Goal: Ask a question: Seek information or help from site administrators or community

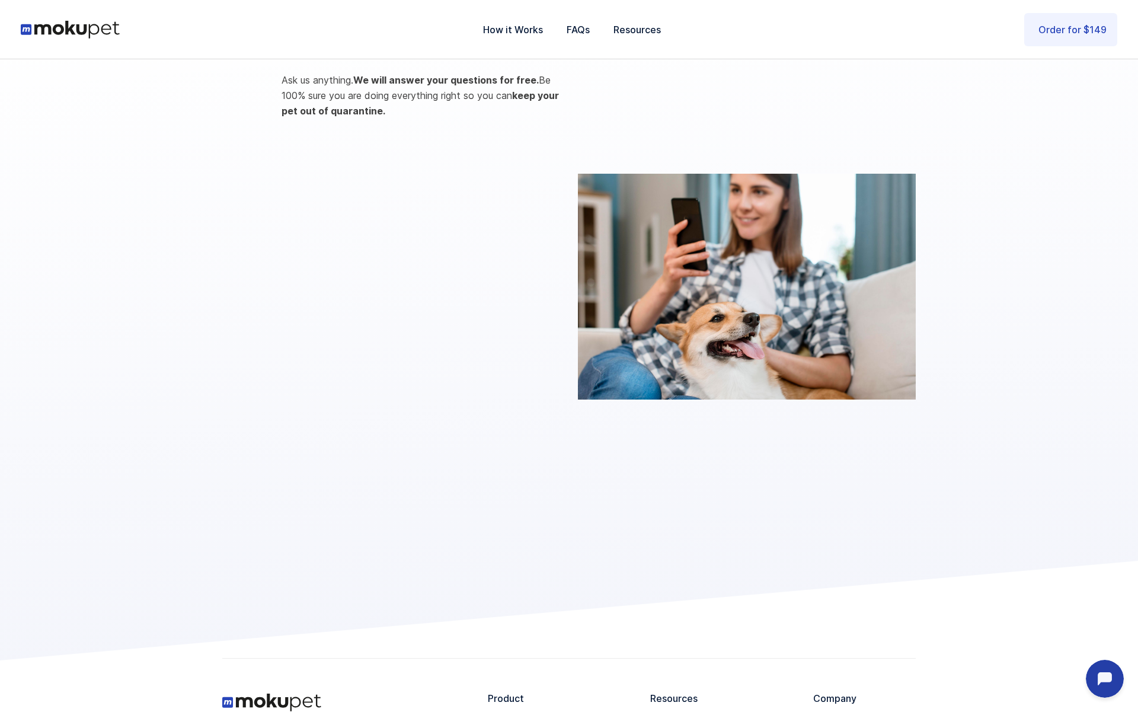
scroll to position [1978, 0]
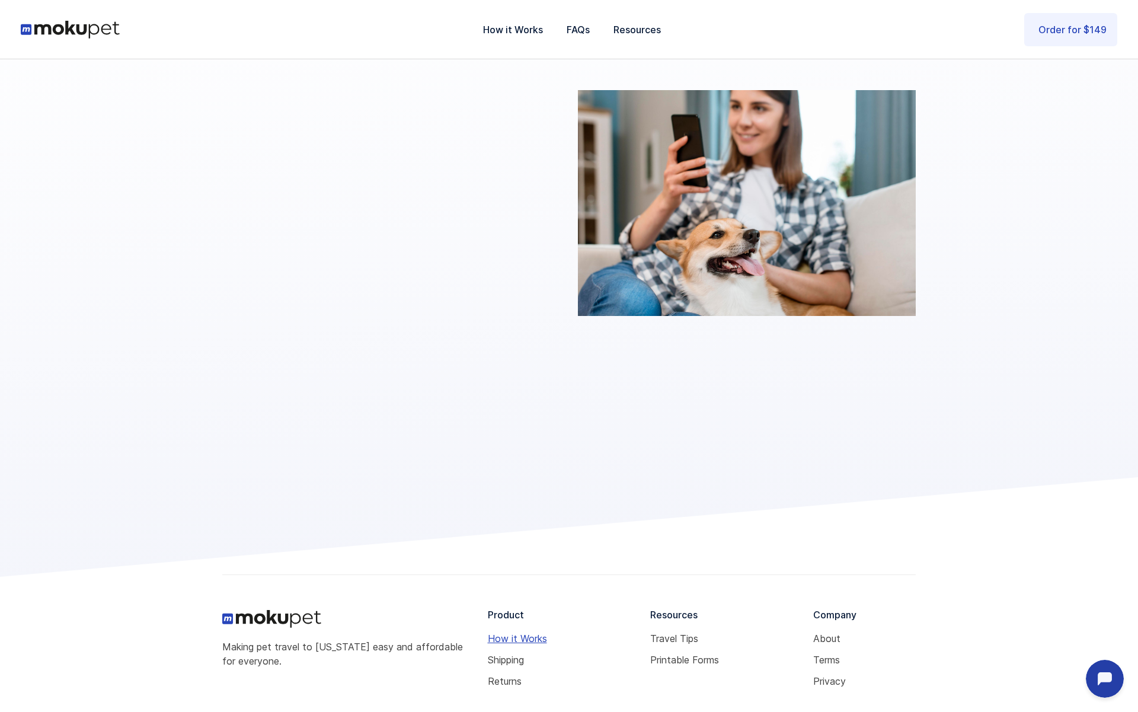
click at [501, 634] on link "How it Works" at bounding box center [565, 638] width 154 height 9
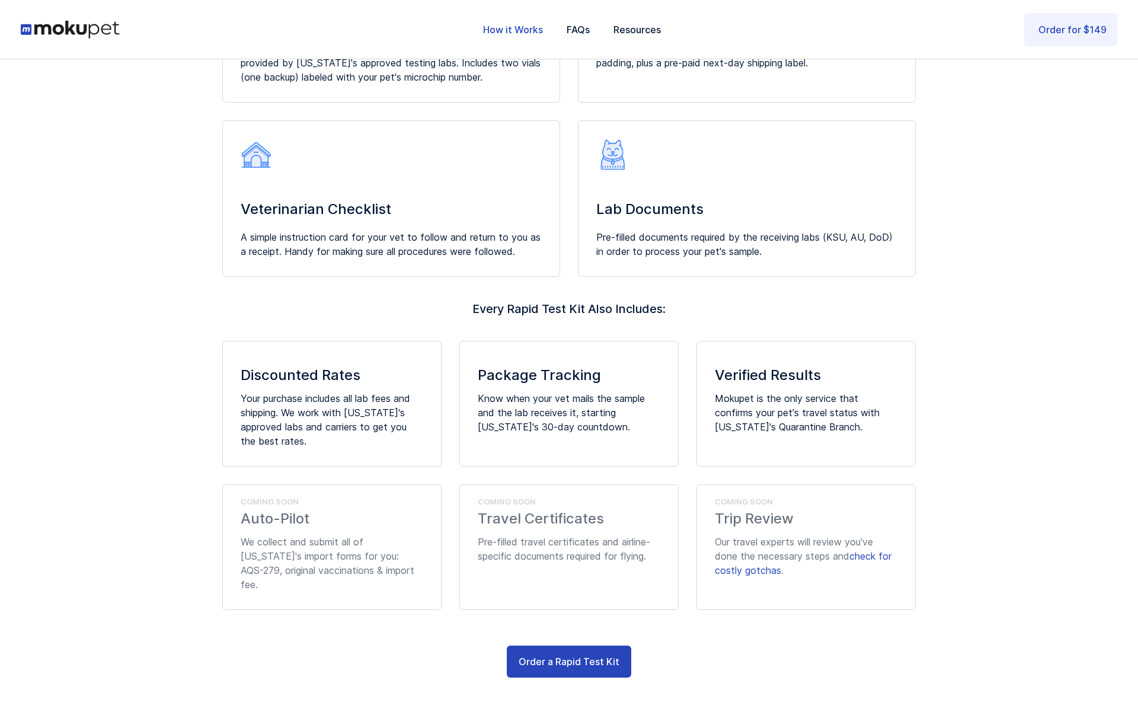
scroll to position [735, 0]
click at [569, 656] on link "Order a Rapid Test Kit" at bounding box center [569, 659] width 125 height 32
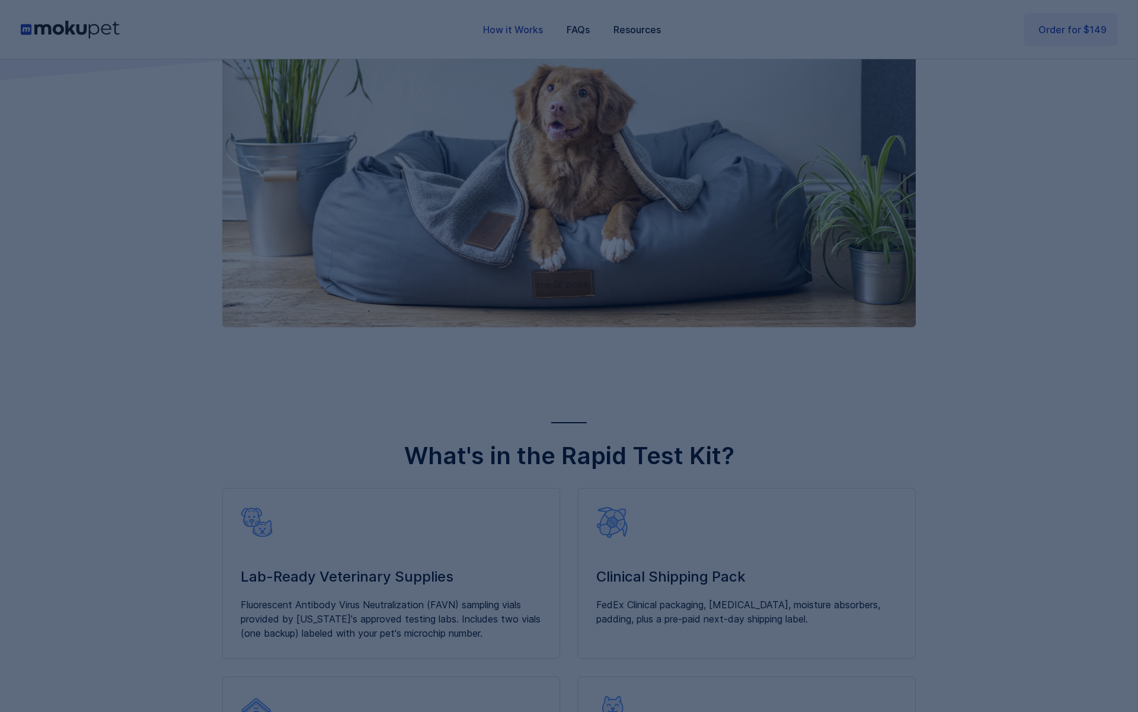
scroll to position [0, 0]
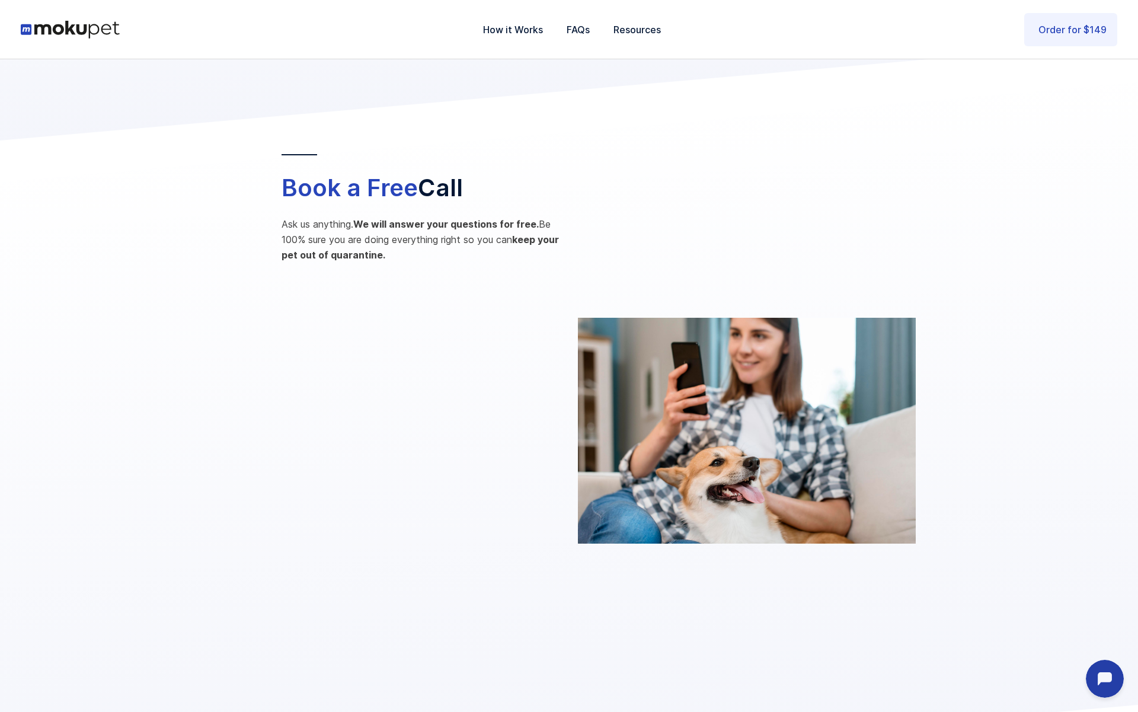
scroll to position [1751, 0]
click at [580, 30] on link "FAQs" at bounding box center [578, 29] width 47 height 39
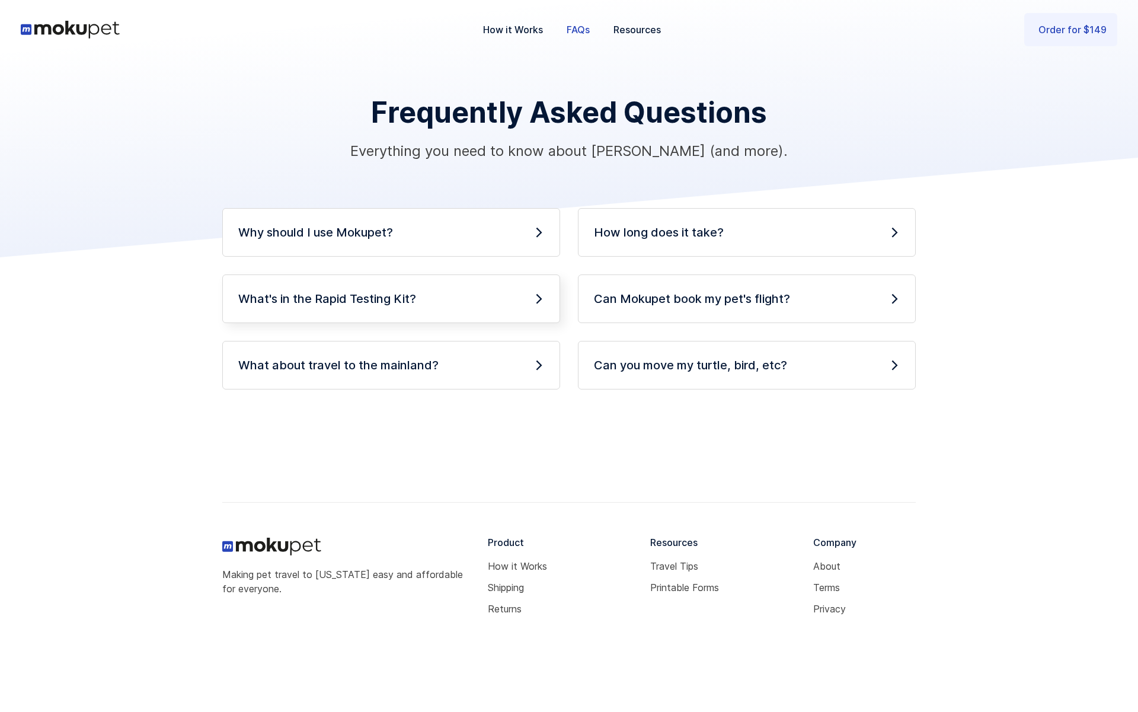
click at [511, 289] on div "What's in the Rapid Testing Kit? Your mailed Mokupet package contains a lab sup…" at bounding box center [391, 299] width 338 height 49
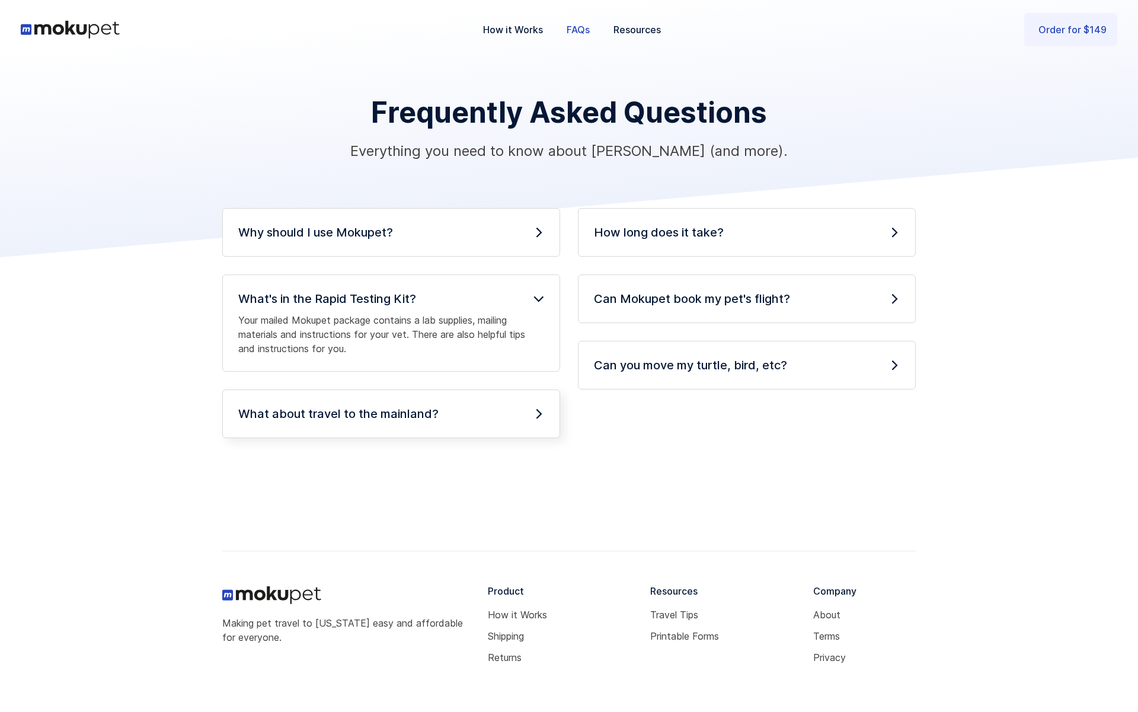
click at [546, 407] on div "What about travel to the mainland? Mokupet doesn't do this yet! Thankfully, bri…" at bounding box center [391, 414] width 338 height 49
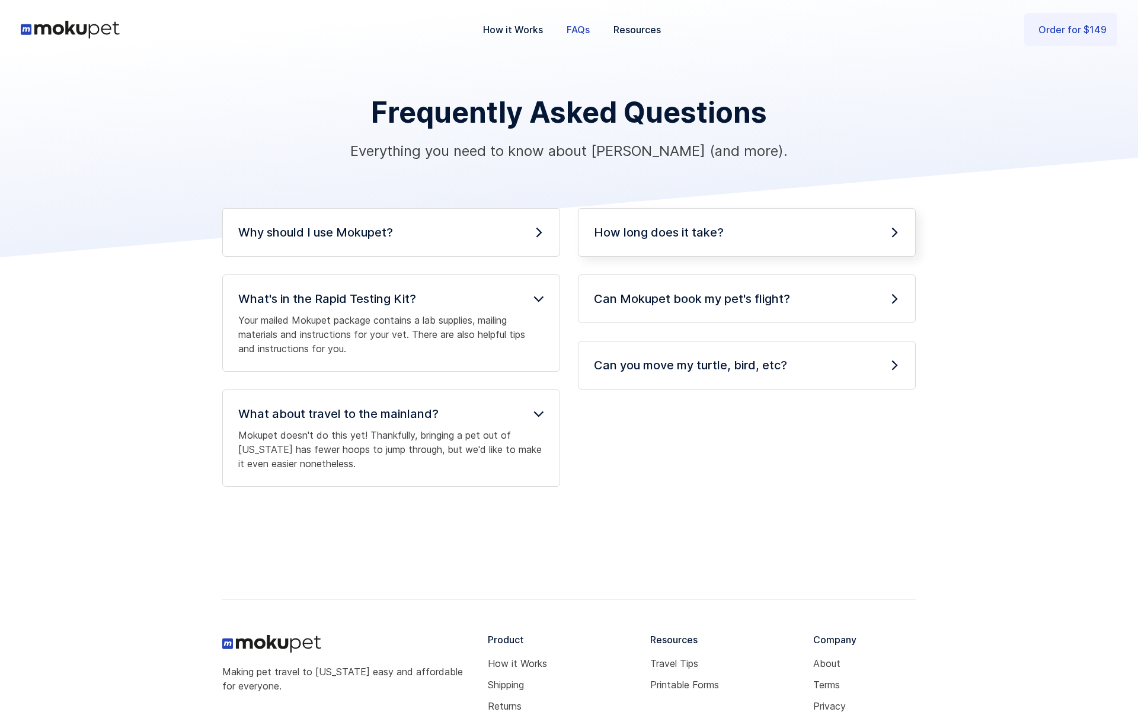
click at [807, 247] on div "How long does it take? Bringing a pet to [US_STATE] requires planning due to re…" at bounding box center [747, 232] width 338 height 49
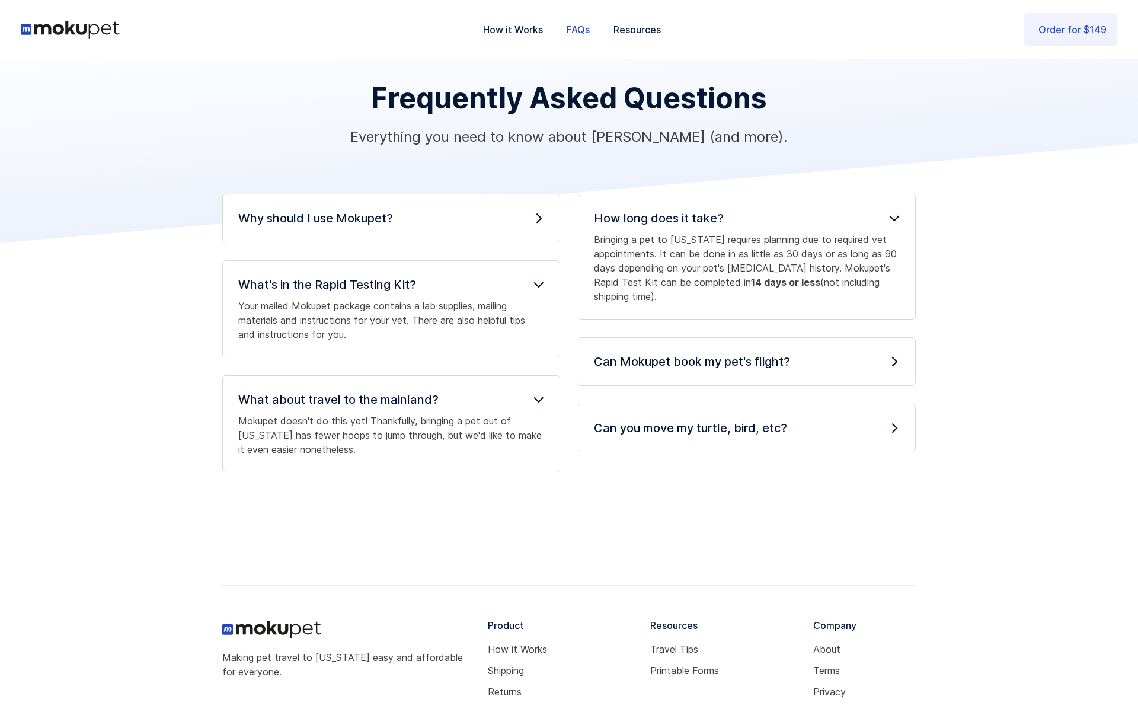
scroll to position [34, 0]
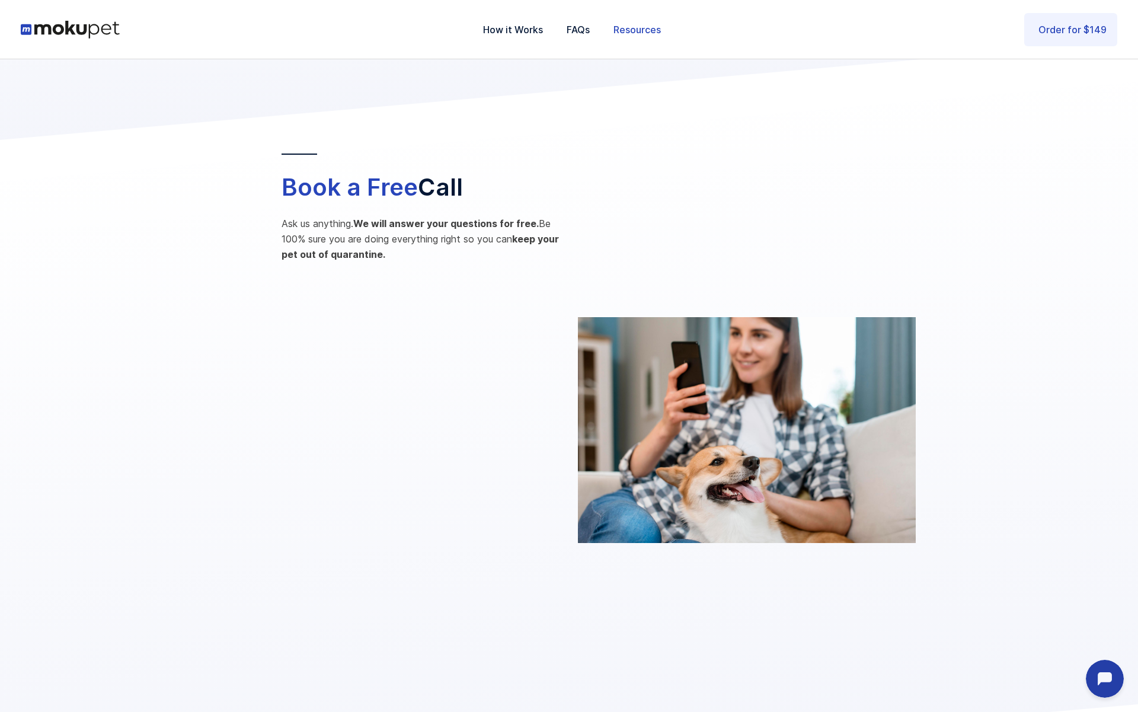
click at [631, 27] on link "Resources" at bounding box center [637, 29] width 71 height 39
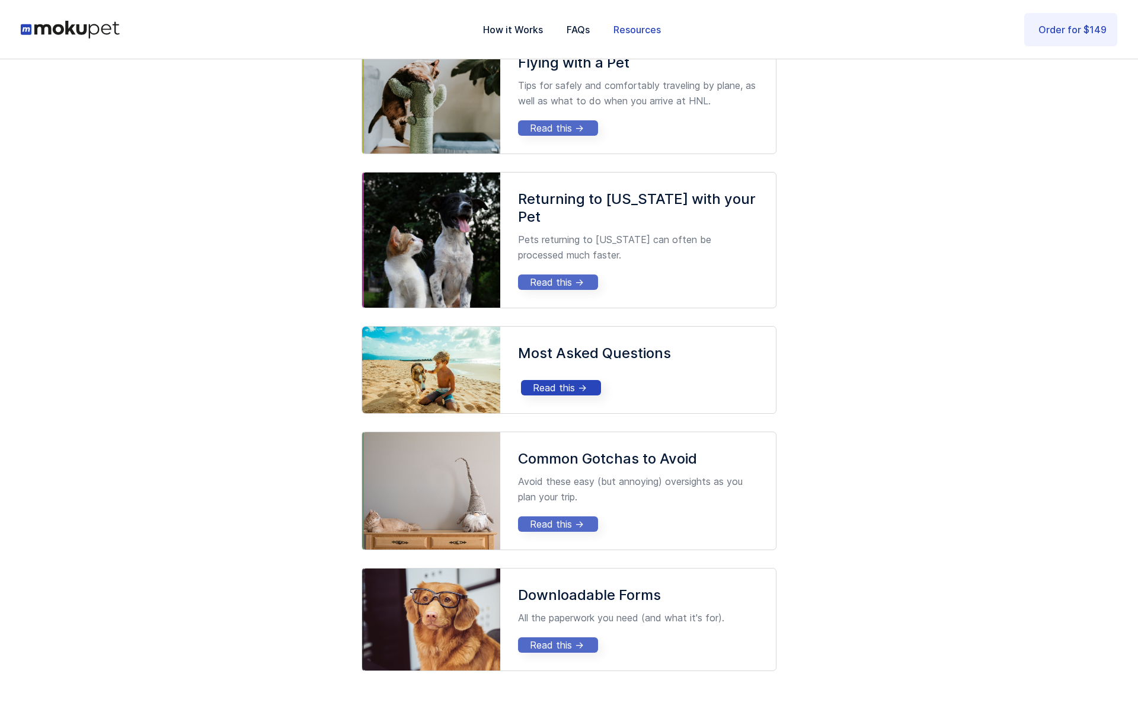
scroll to position [1001, 0]
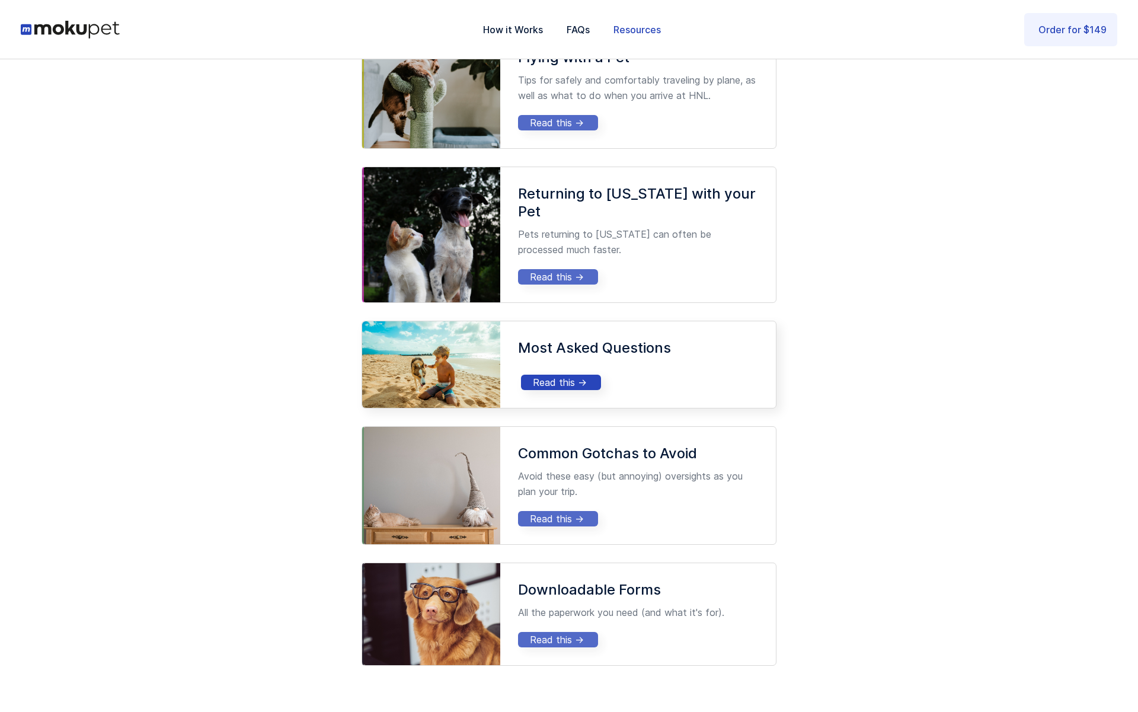
click at [566, 375] on div "Read this ->" at bounding box center [561, 382] width 80 height 15
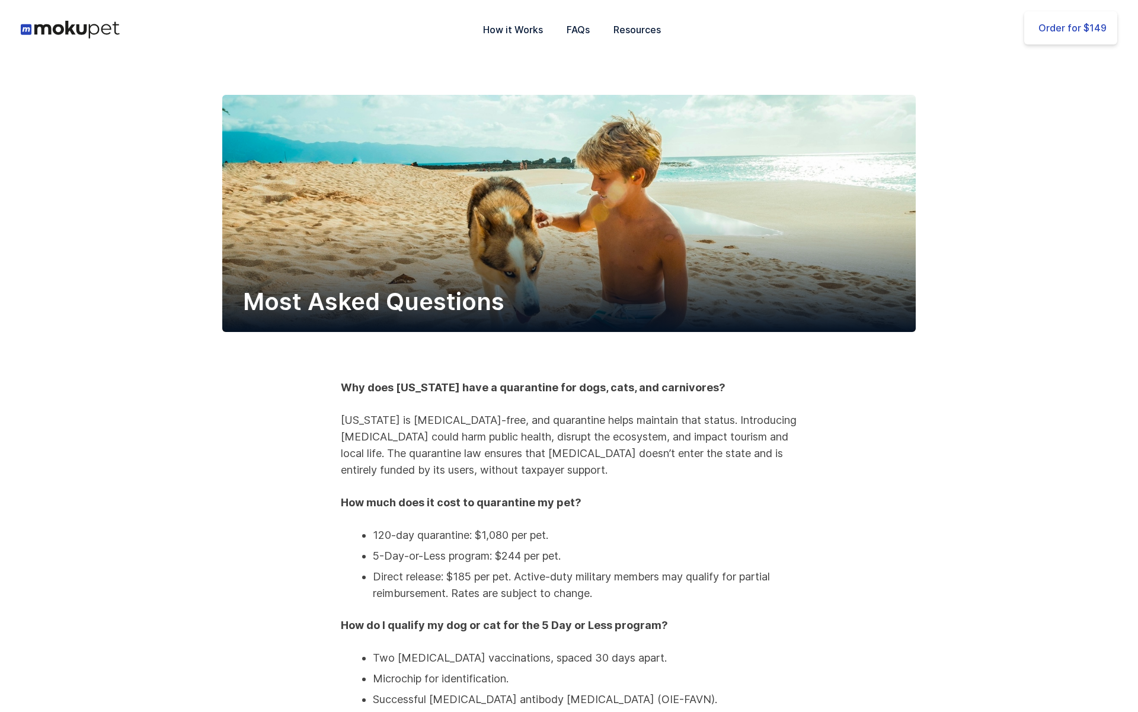
click at [1098, 24] on div "Order for $149" at bounding box center [1073, 27] width 68 height 15
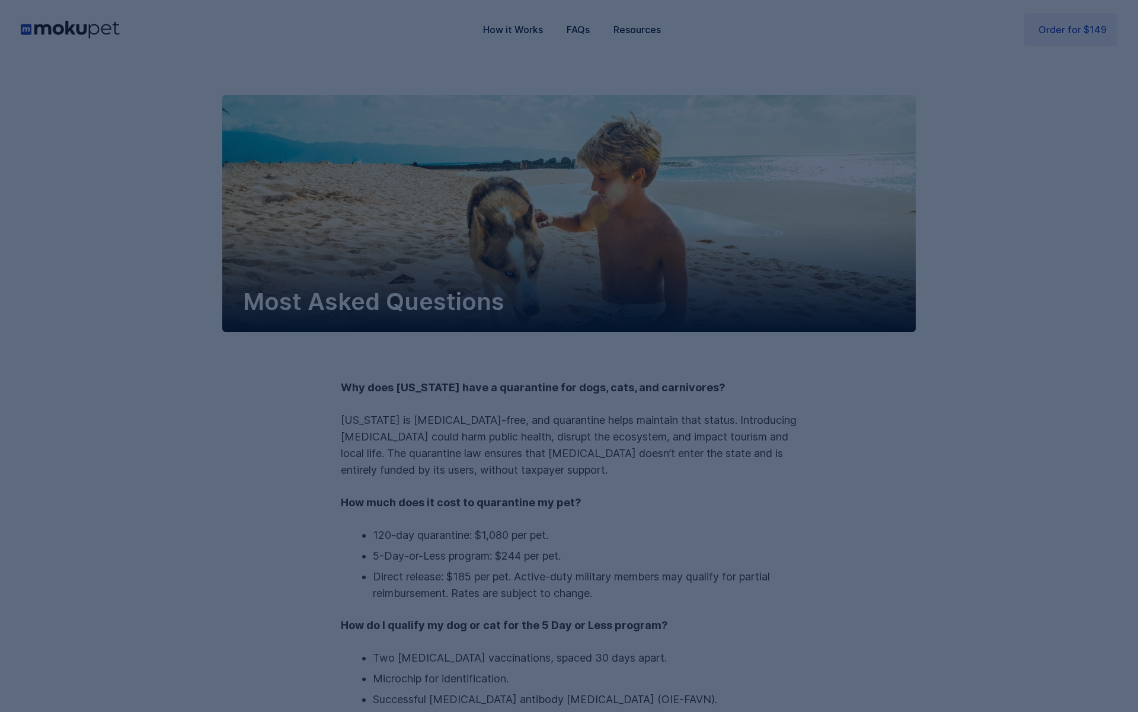
click at [477, 342] on div "Save Time on Paperwork Enter the info below and we'll pre-fill the paperwork fo…" at bounding box center [569, 356] width 1138 height 712
click at [833, 341] on div "Save Time on Paperwork Enter the info below and we'll pre-fill the paperwork fo…" at bounding box center [569, 356] width 1138 height 712
click at [524, 328] on div "Save Time on Paperwork Enter the info below and we'll pre-fill the paperwork fo…" at bounding box center [569, 356] width 1138 height 712
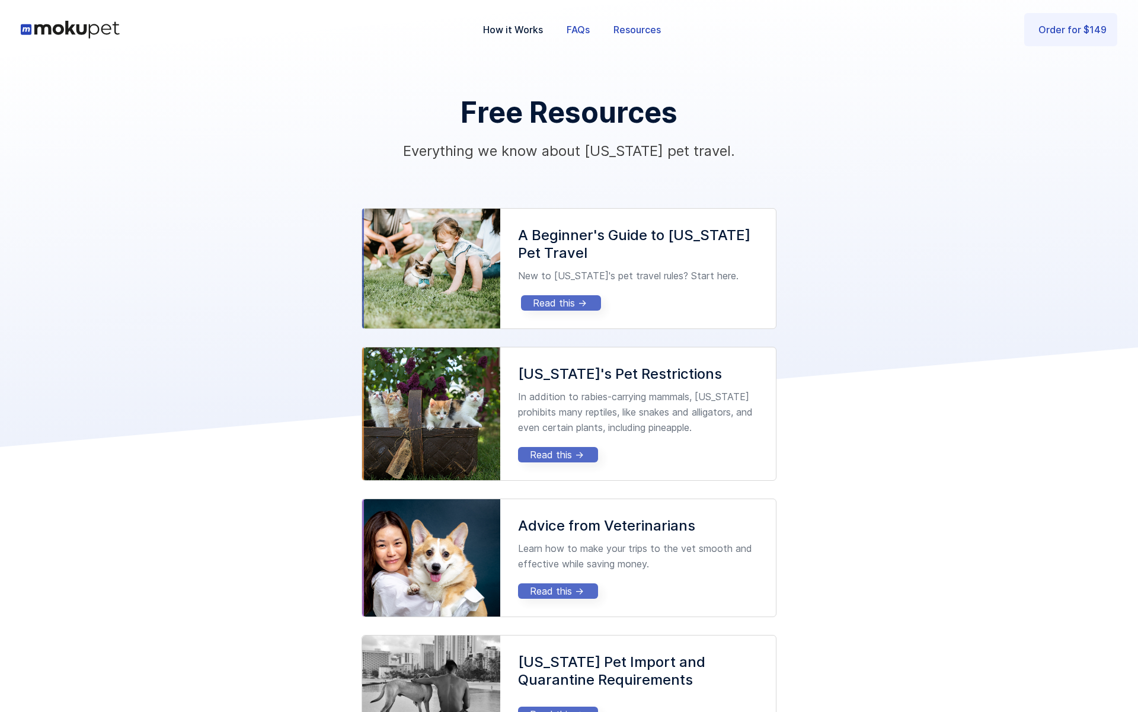
click at [575, 32] on link "FAQs" at bounding box center [578, 29] width 47 height 39
click at [1064, 36] on link "Order for $149" at bounding box center [1071, 27] width 93 height 33
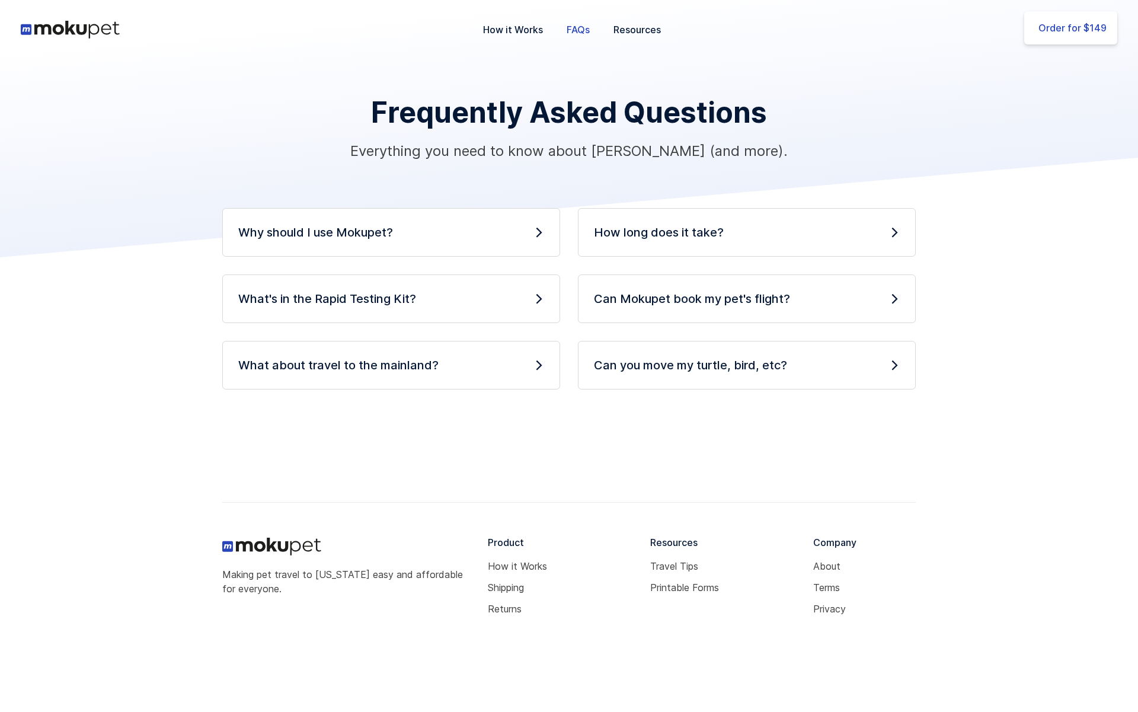
click at [1090, 33] on div "Order for $149" at bounding box center [1073, 27] width 68 height 15
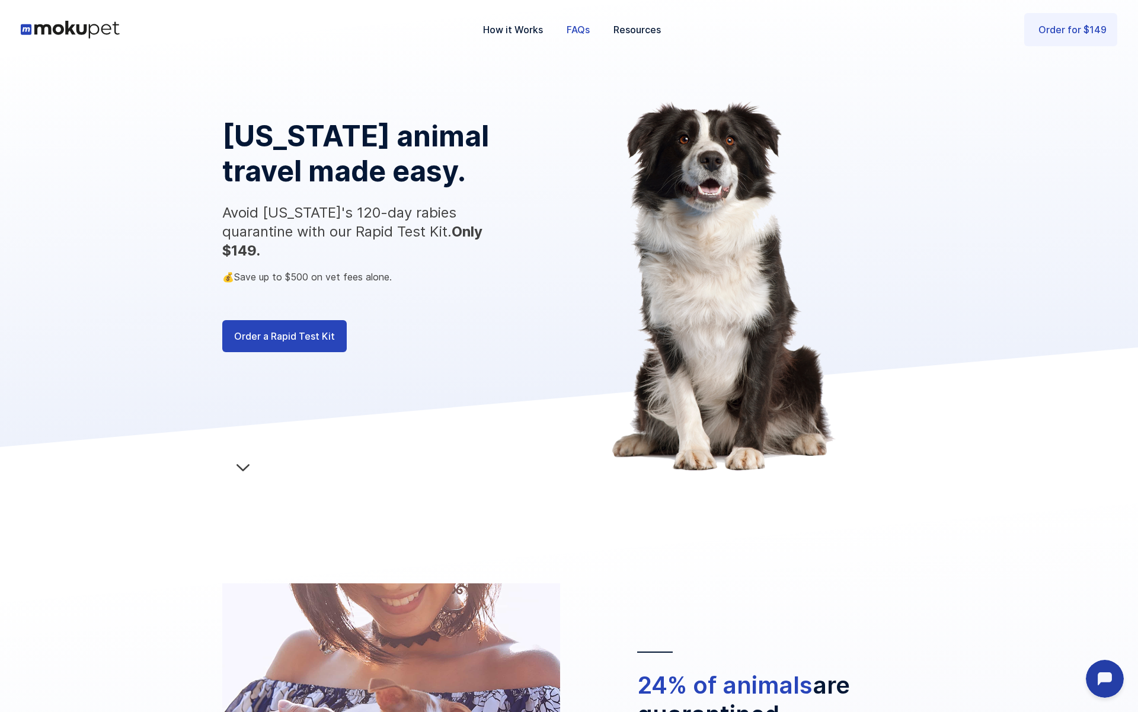
click at [574, 32] on link "FAQs" at bounding box center [578, 29] width 47 height 39
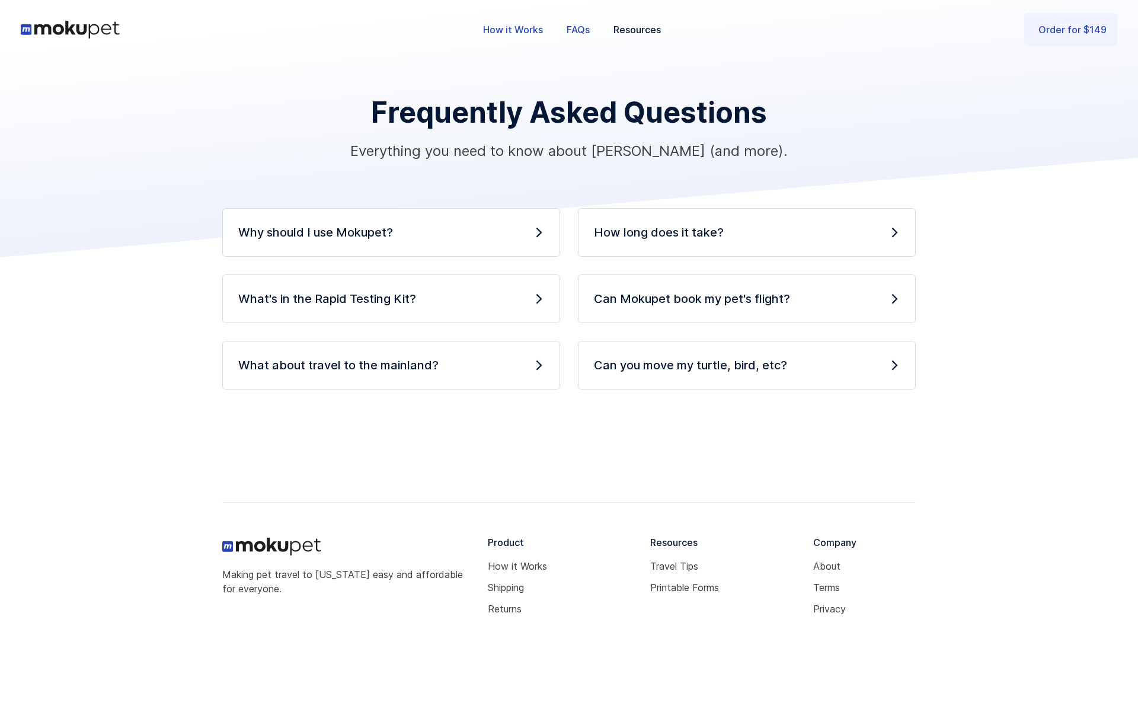
click at [535, 33] on link "How it Works" at bounding box center [513, 29] width 84 height 39
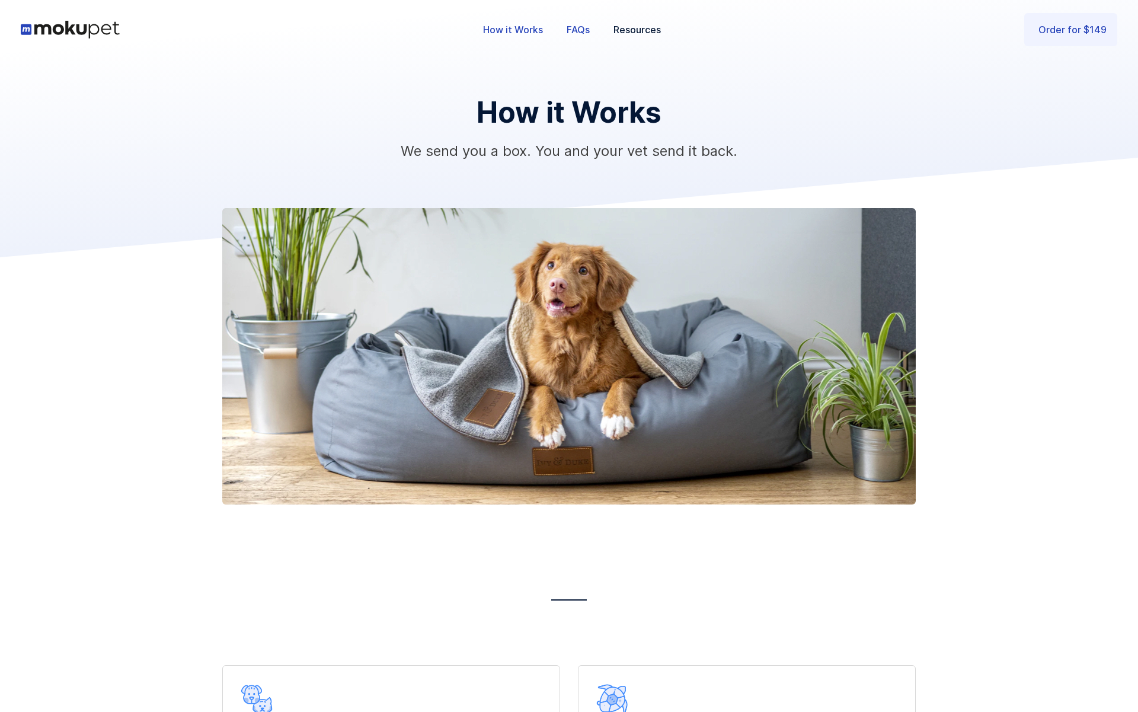
click at [585, 37] on link "FAQs" at bounding box center [578, 29] width 47 height 39
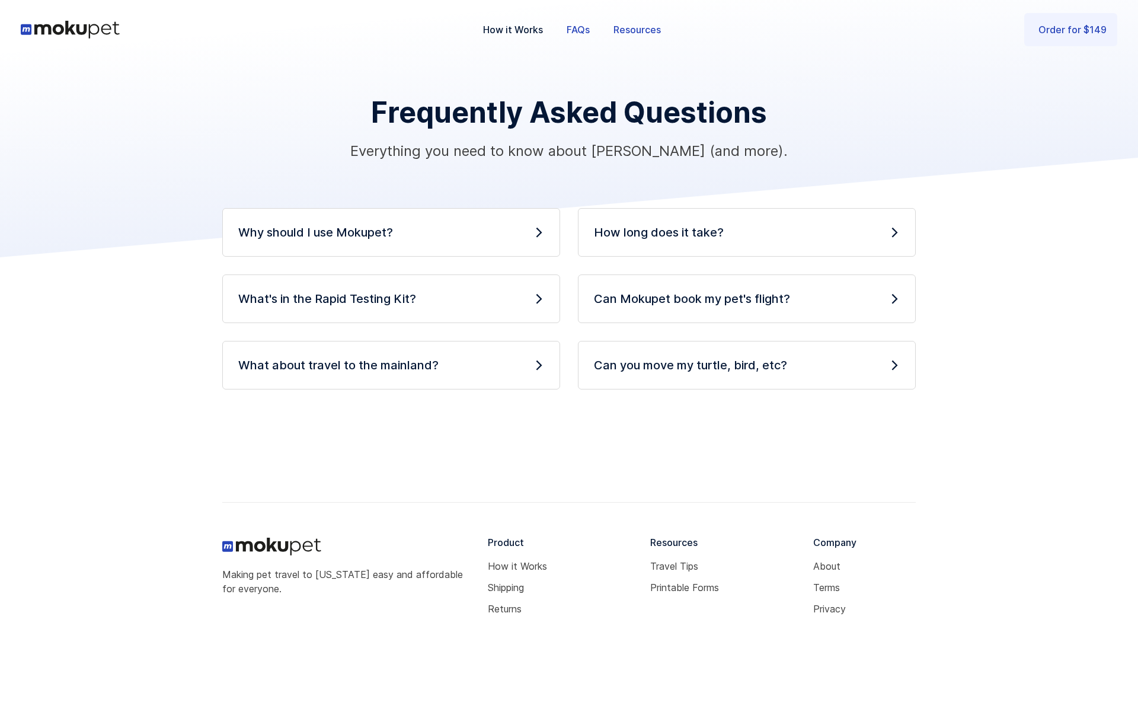
click at [646, 33] on link "Resources" at bounding box center [637, 29] width 71 height 39
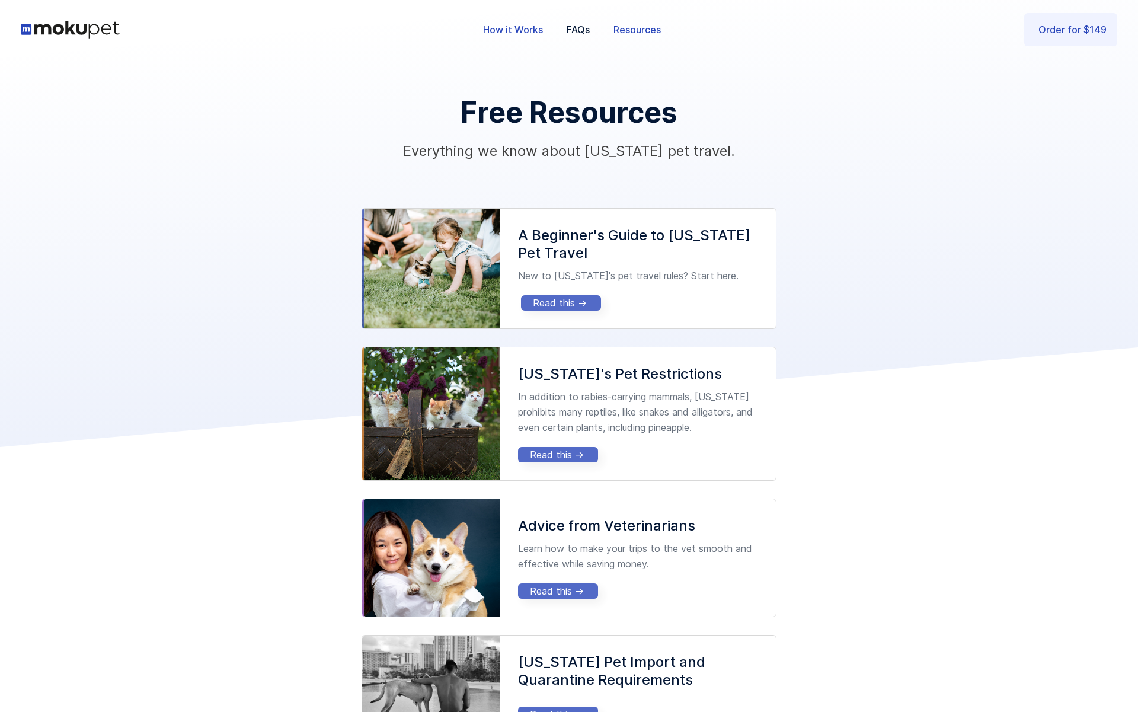
click at [526, 28] on link "How it Works" at bounding box center [513, 29] width 84 height 39
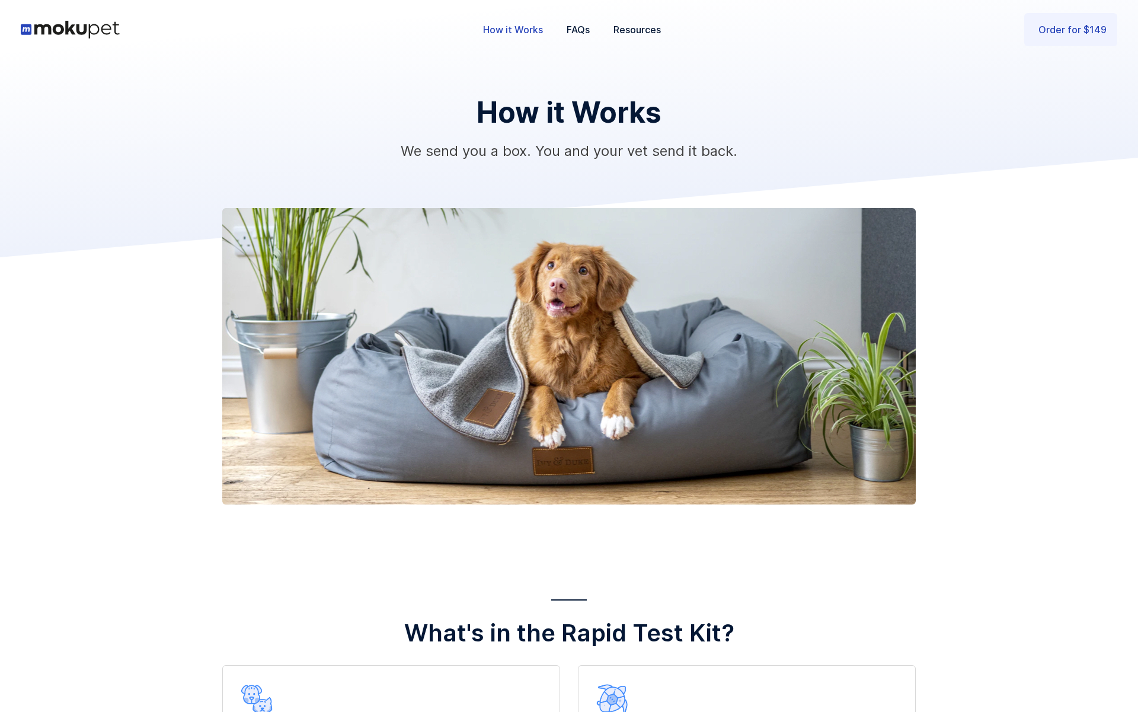
click at [854, 187] on div "How it Works We send you a box. You and your vet send it back." at bounding box center [569, 281] width 694 height 445
click at [586, 34] on link "FAQs" at bounding box center [578, 29] width 47 height 39
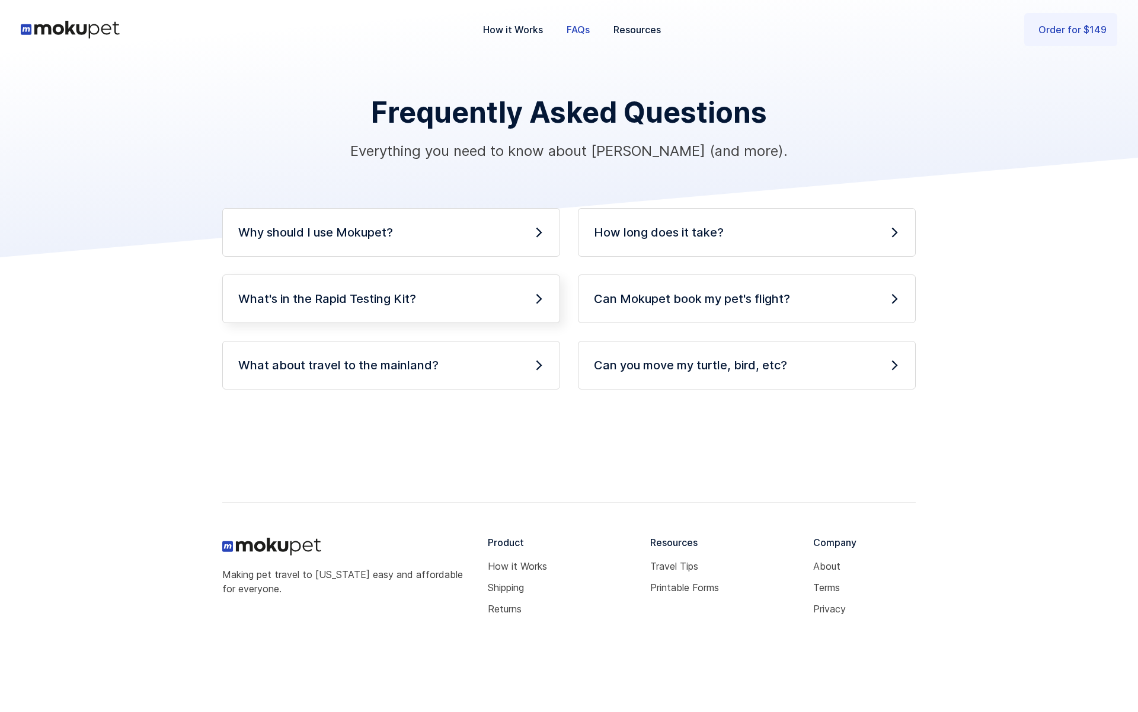
click at [521, 304] on div "What's in the Rapid Testing Kit?" at bounding box center [391, 299] width 306 height 17
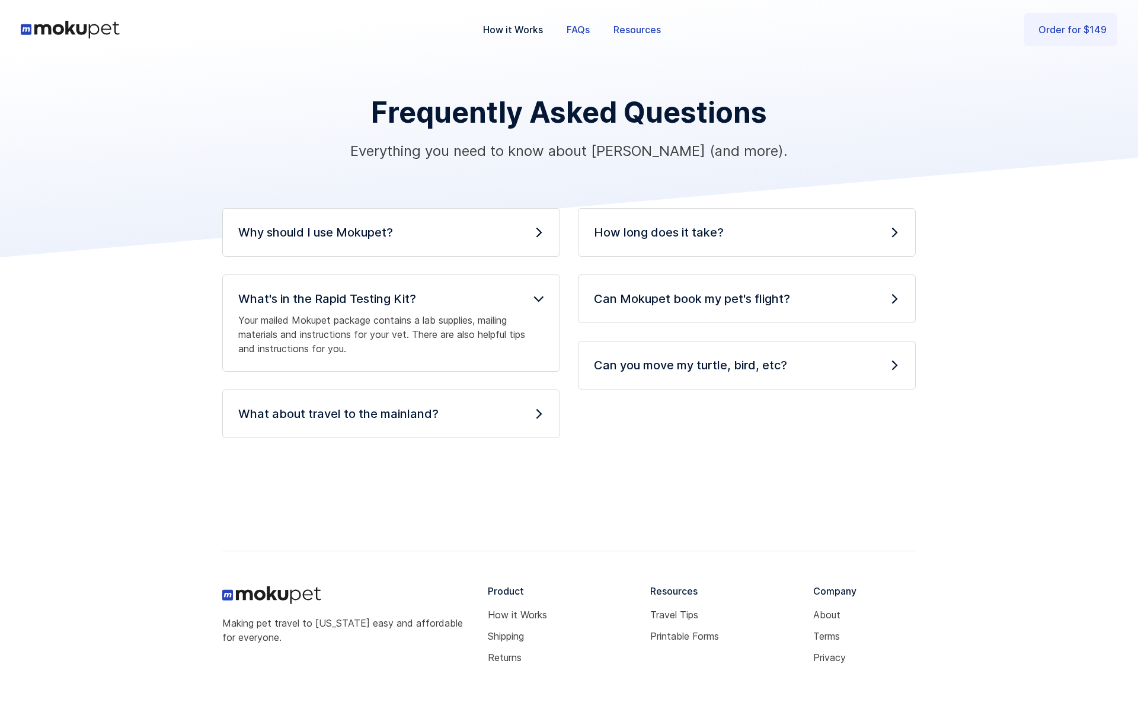
click at [626, 19] on link "Resources" at bounding box center [637, 29] width 71 height 39
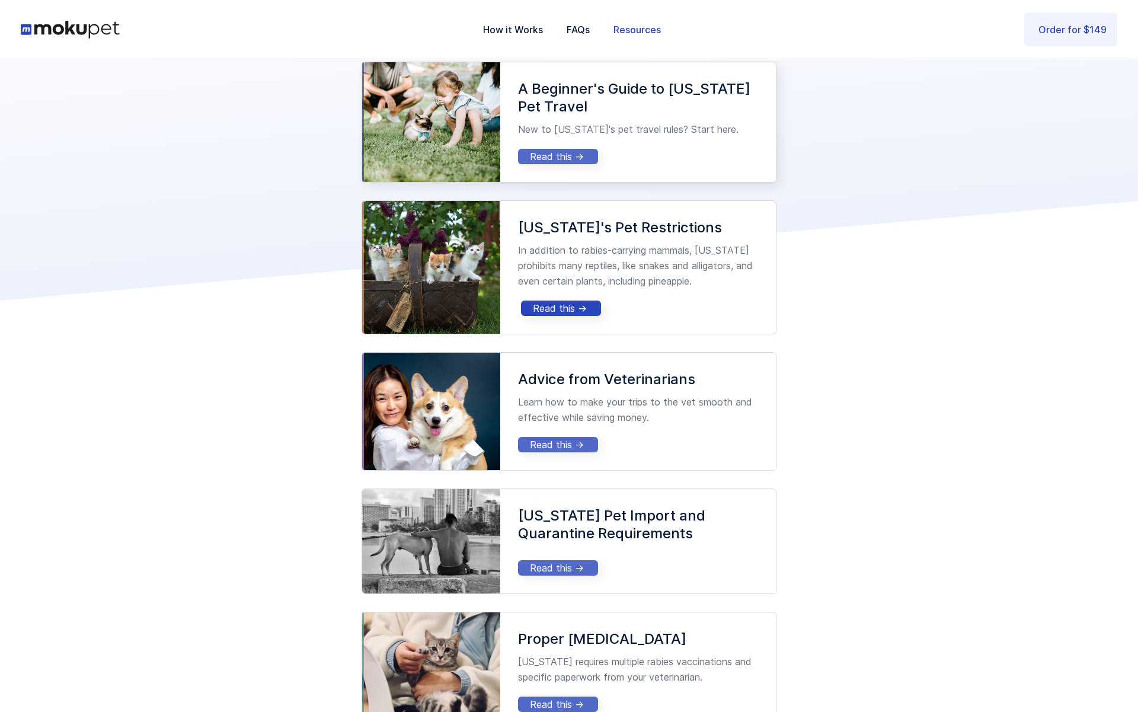
scroll to position [149, 0]
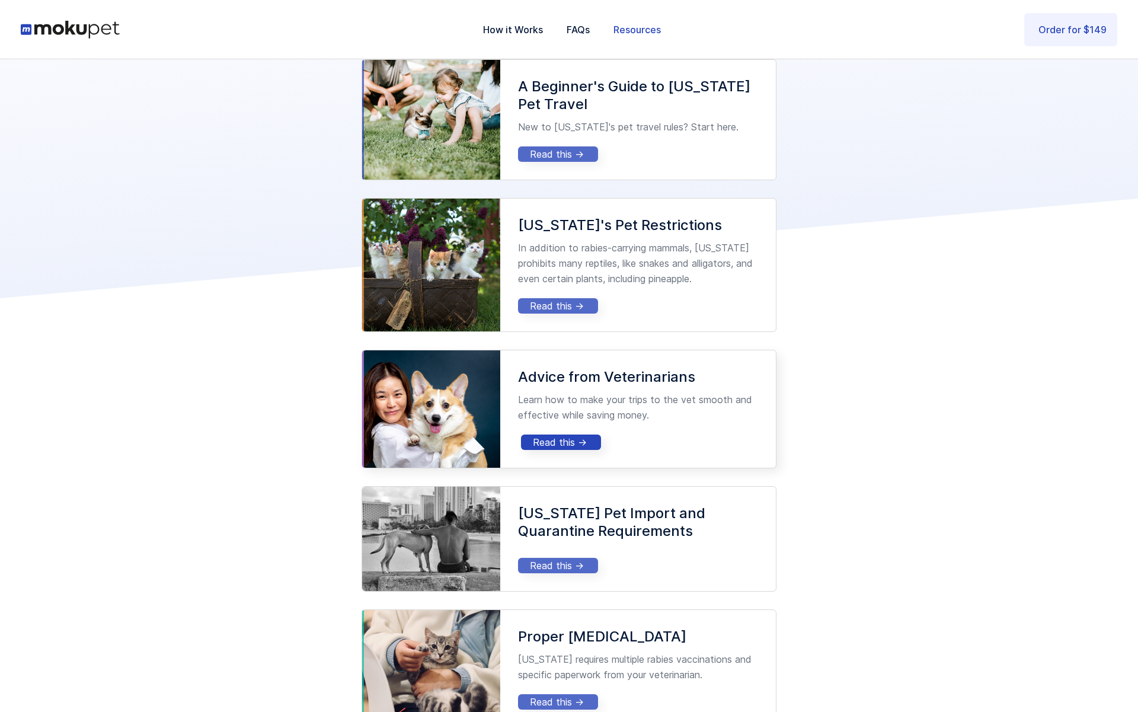
click at [585, 442] on div "Read this ->" at bounding box center [561, 442] width 56 height 12
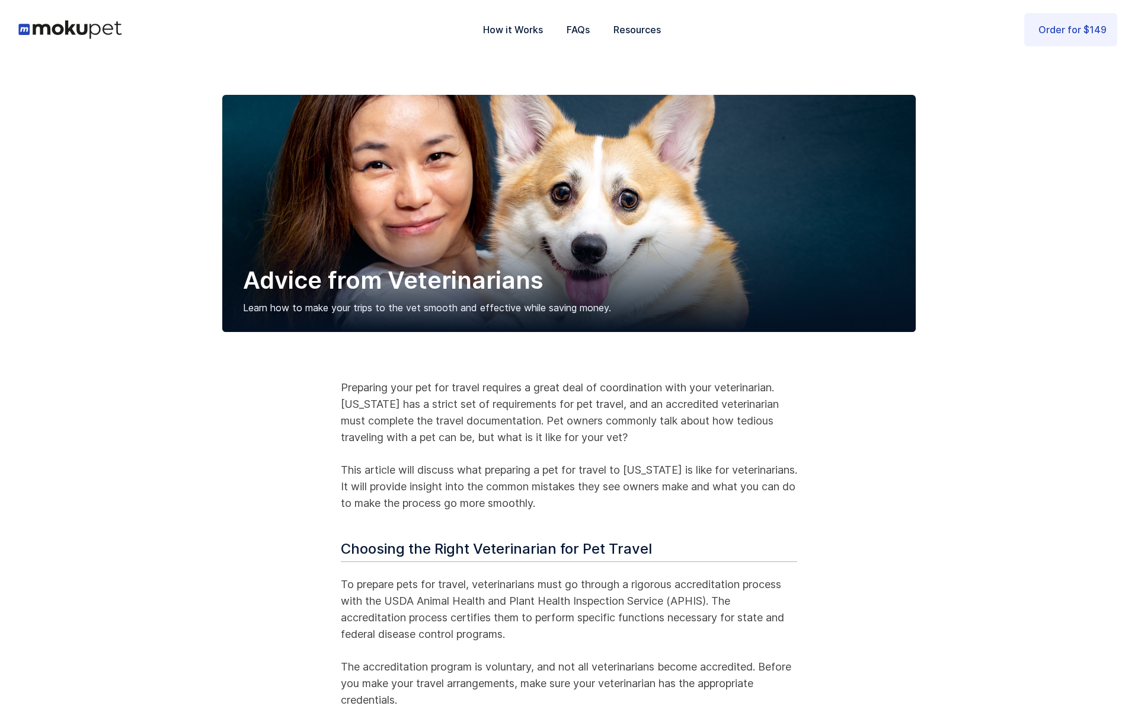
click at [91, 31] on img "home" at bounding box center [69, 29] width 103 height 18
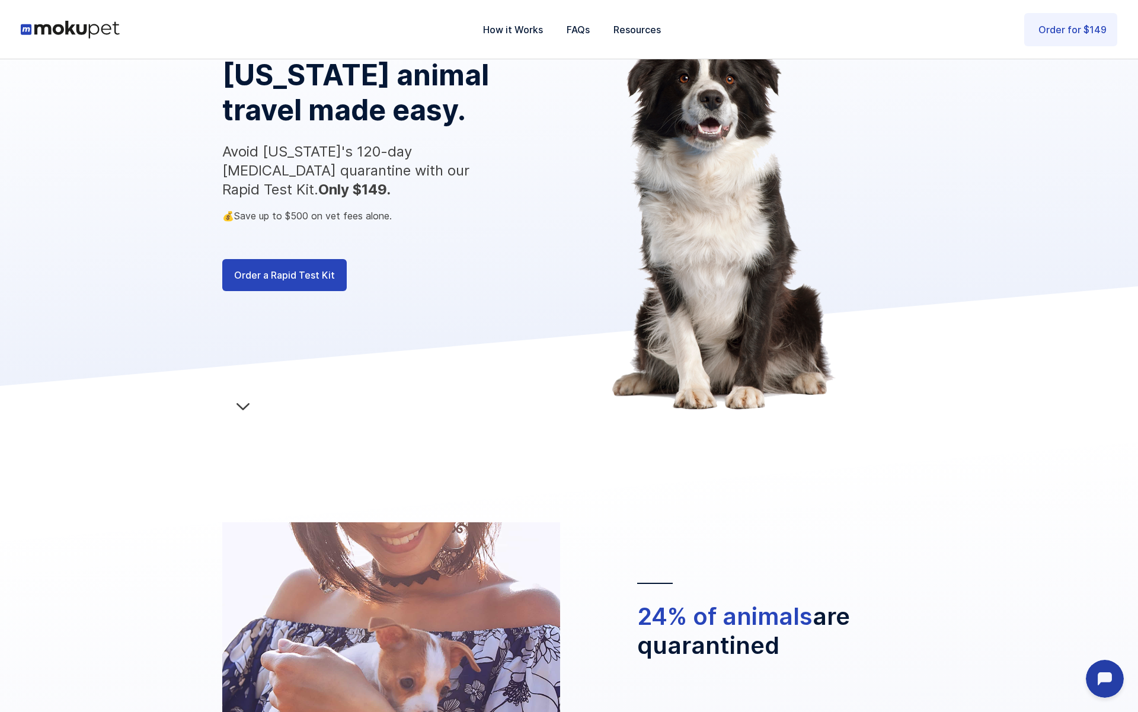
scroll to position [355, 0]
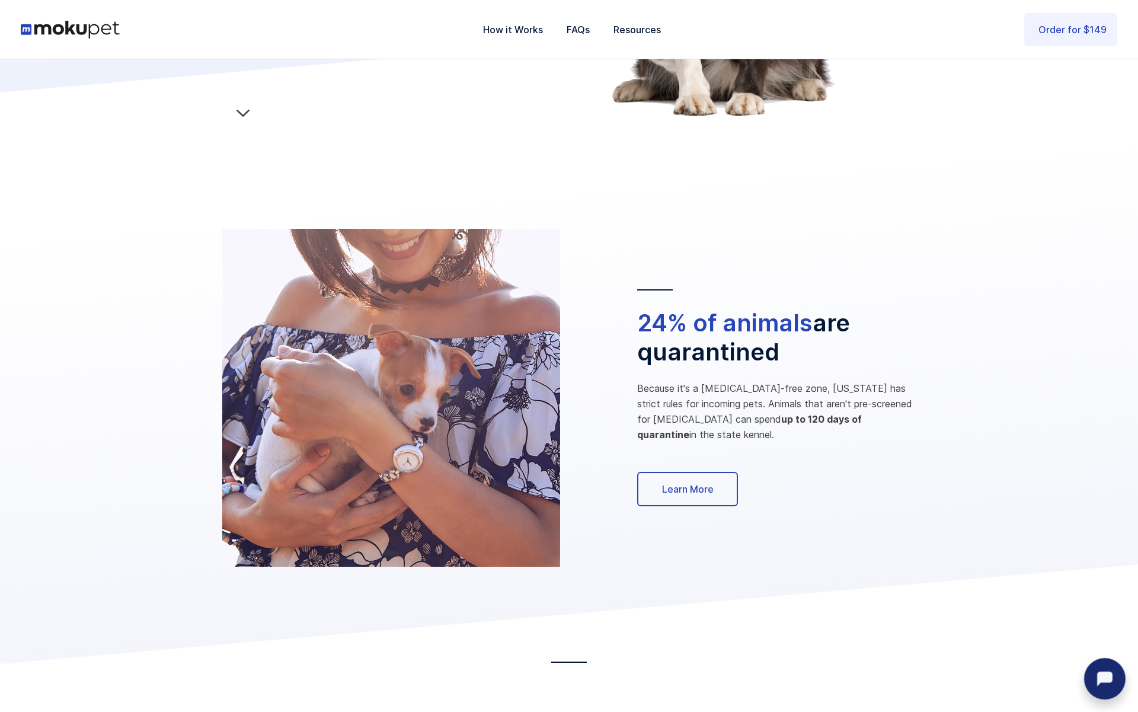
click at [1106, 664] on div at bounding box center [1103, 677] width 38 height 38
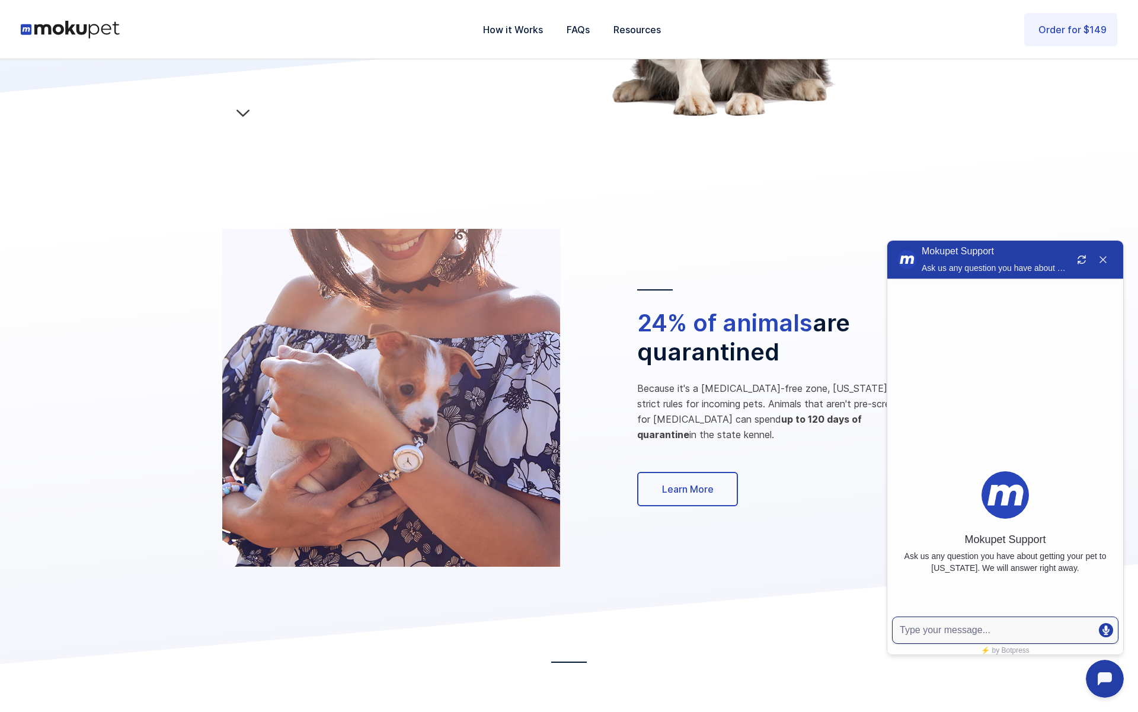
click at [981, 627] on textarea at bounding box center [993, 630] width 197 height 12
type textarea "i"
type textarea "does the vet ship the blood work or do you?"
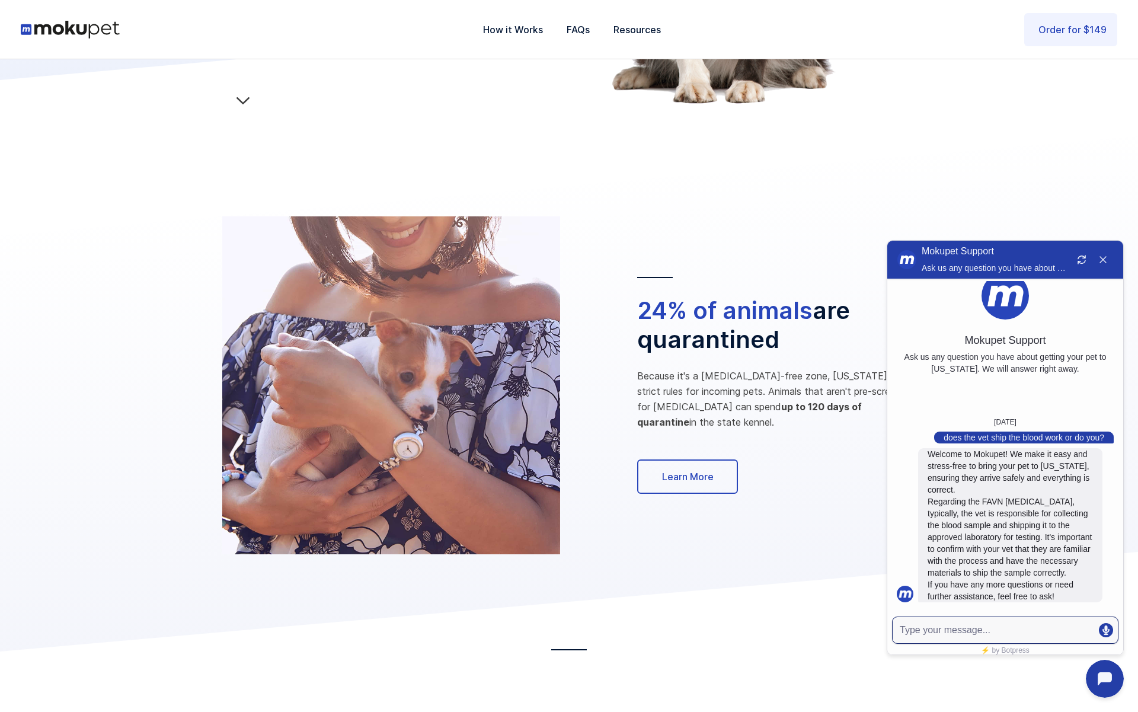
scroll to position [371, 0]
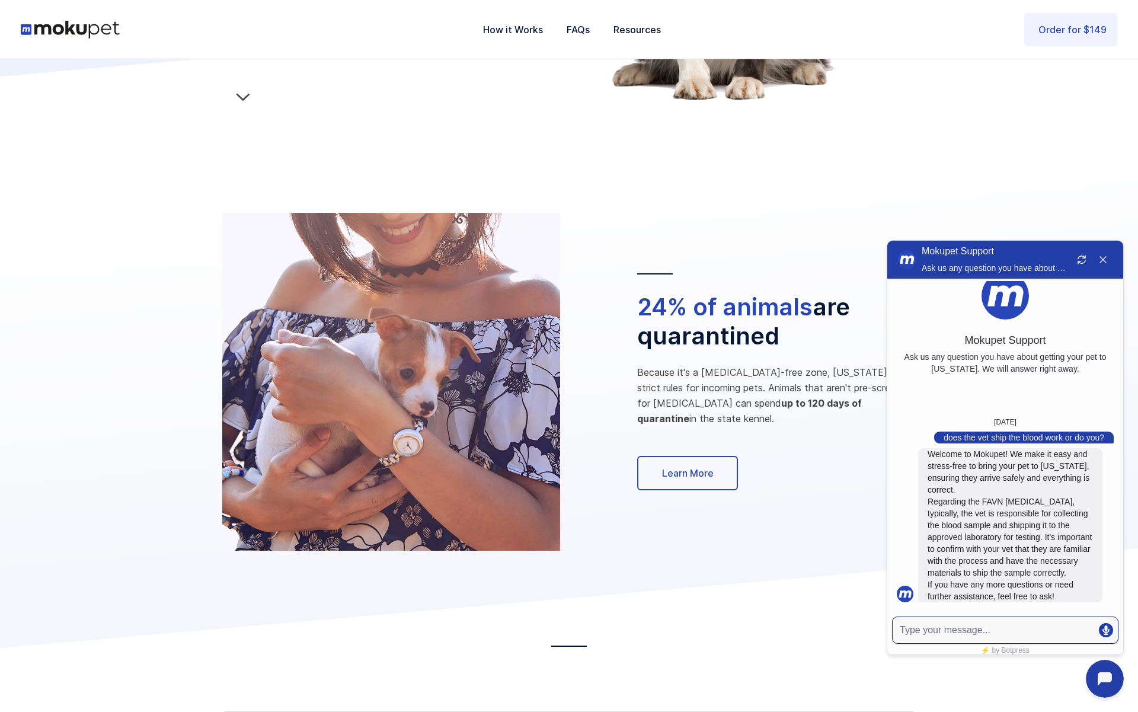
click at [1008, 625] on textarea at bounding box center [993, 630] width 197 height 12
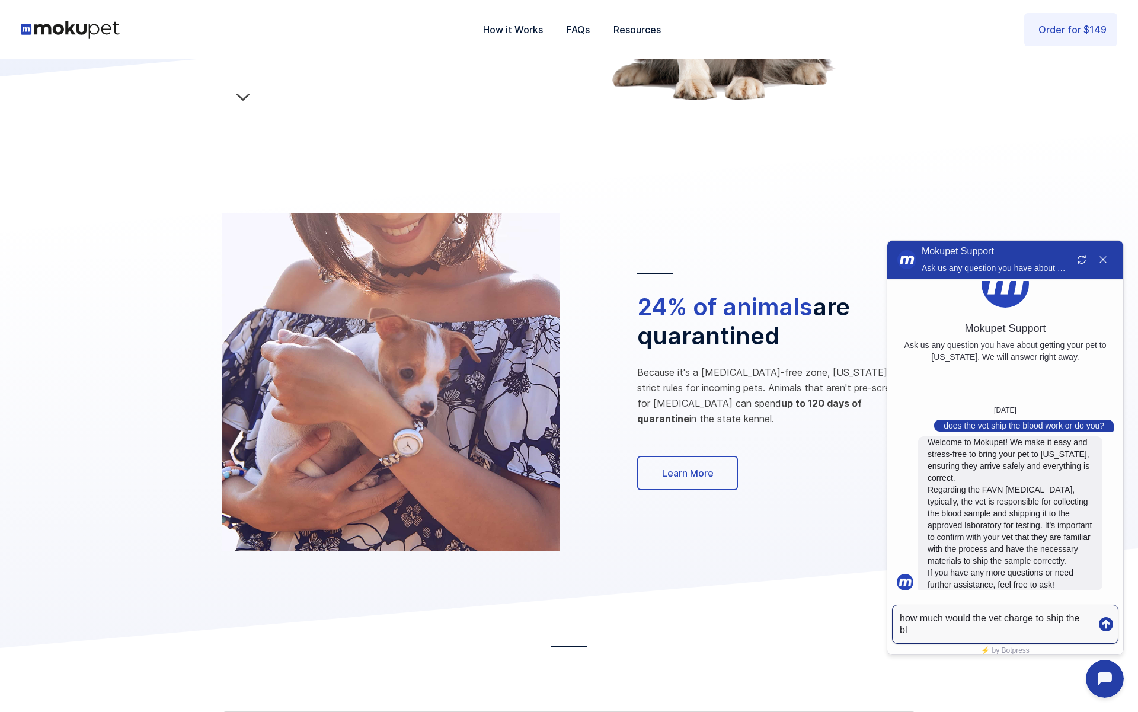
scroll to position [65, 0]
type textarea "how much would the vet charge to ship the blood test"
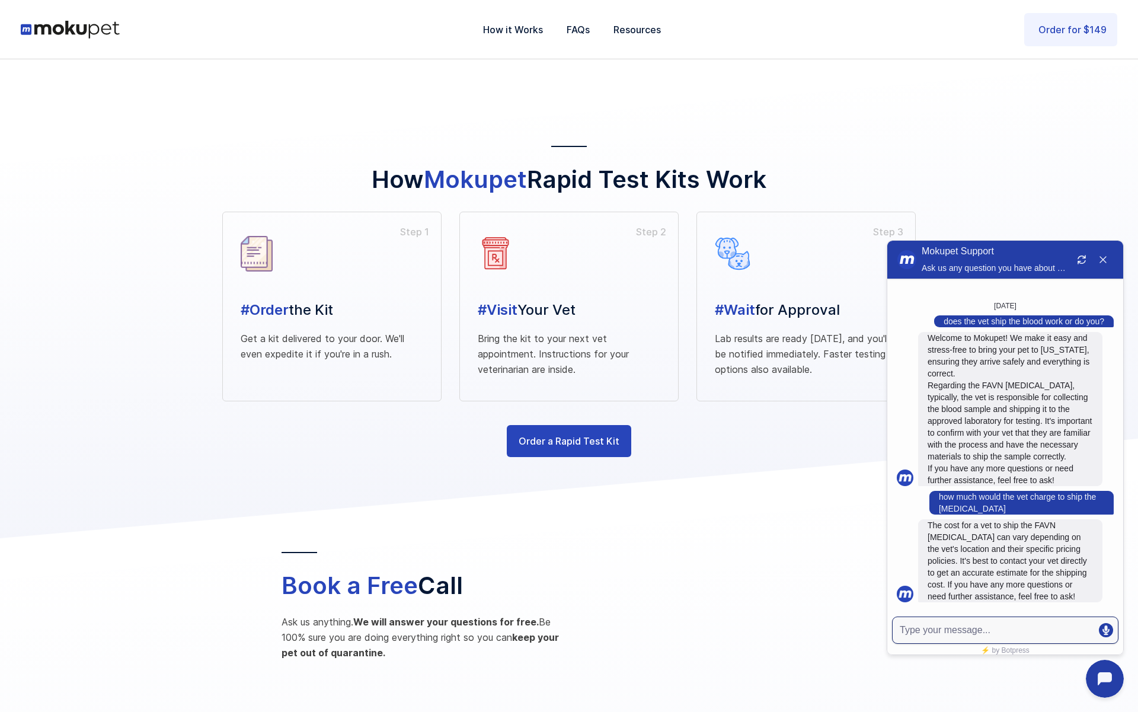
scroll to position [1352, 0]
click at [541, 358] on p "Bring the kit to your next vet appointment. Instructions for your veterinarian …" at bounding box center [569, 354] width 183 height 46
click at [567, 305] on h3 "#Visit Your Vet" at bounding box center [569, 311] width 183 height 18
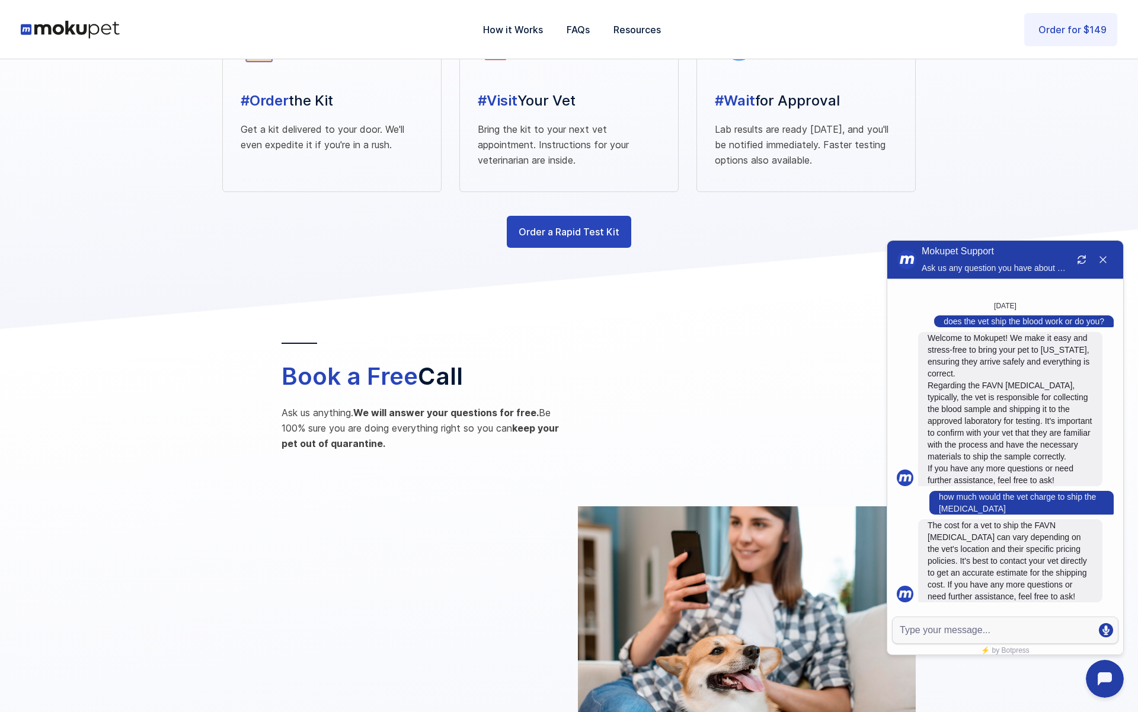
scroll to position [1978, 0]
